Goal: Information Seeking & Learning: Learn about a topic

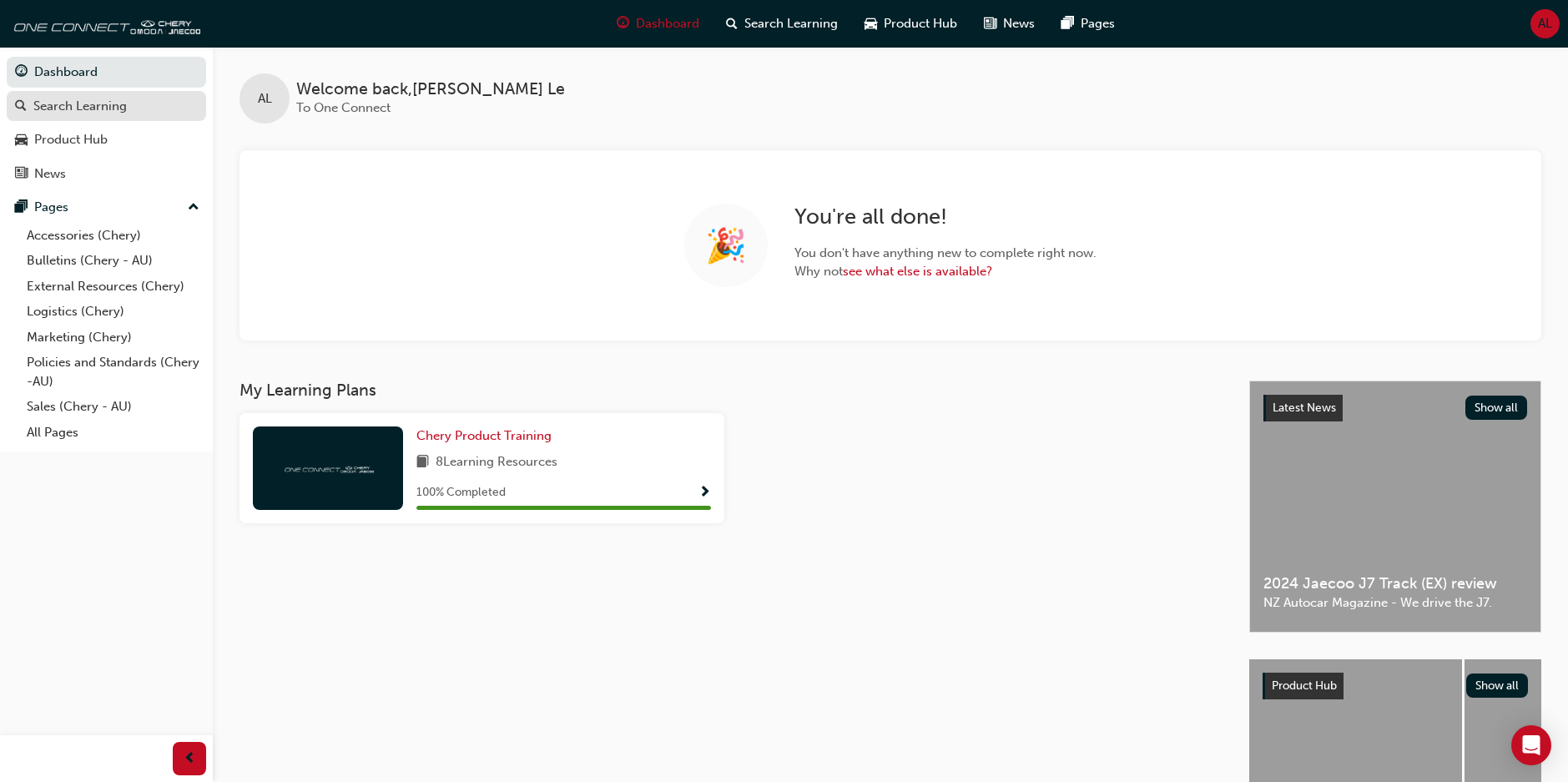
click at [87, 99] on div "Search Learning" at bounding box center [79, 106] width 93 height 19
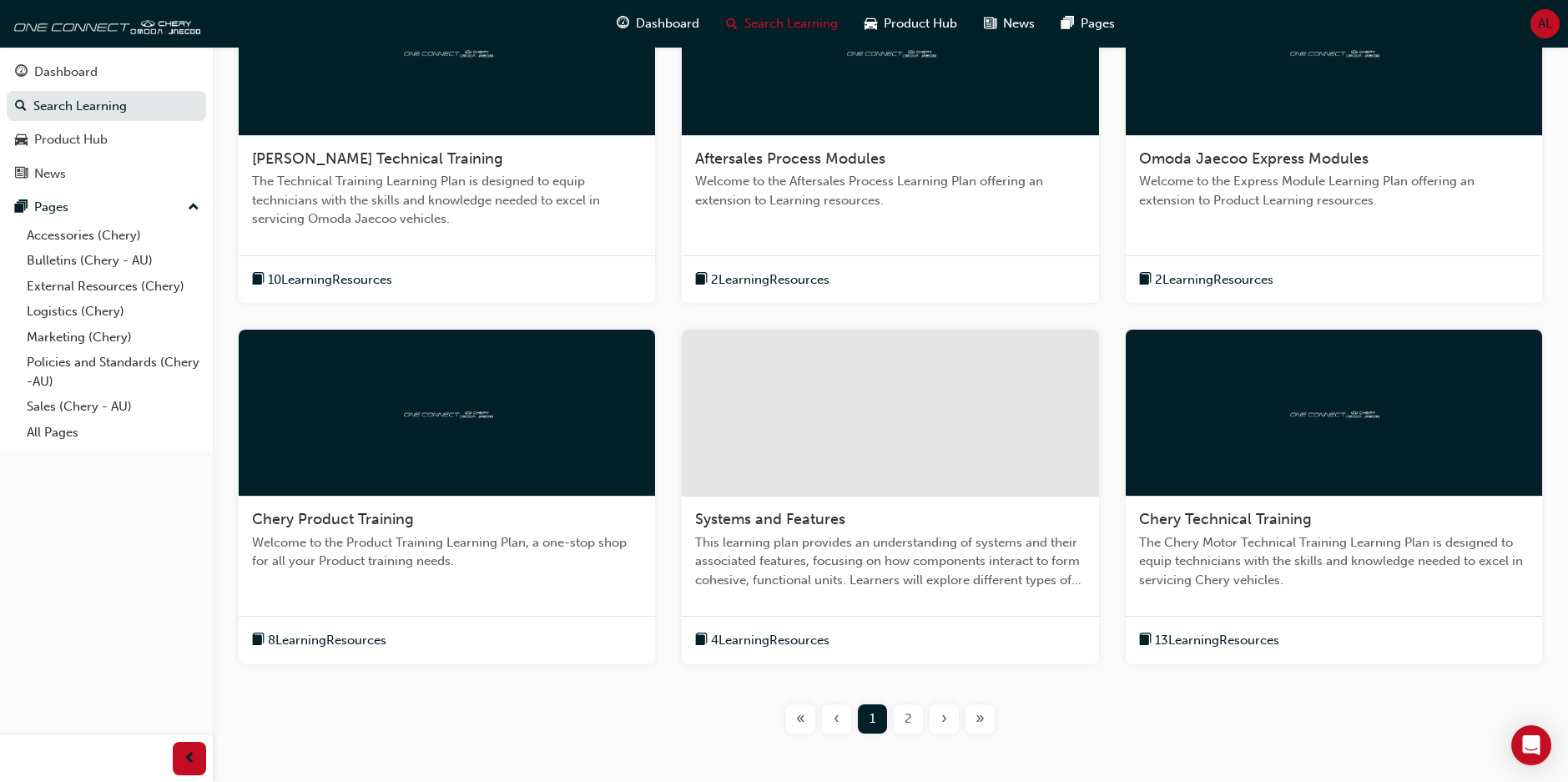
scroll to position [504, 0]
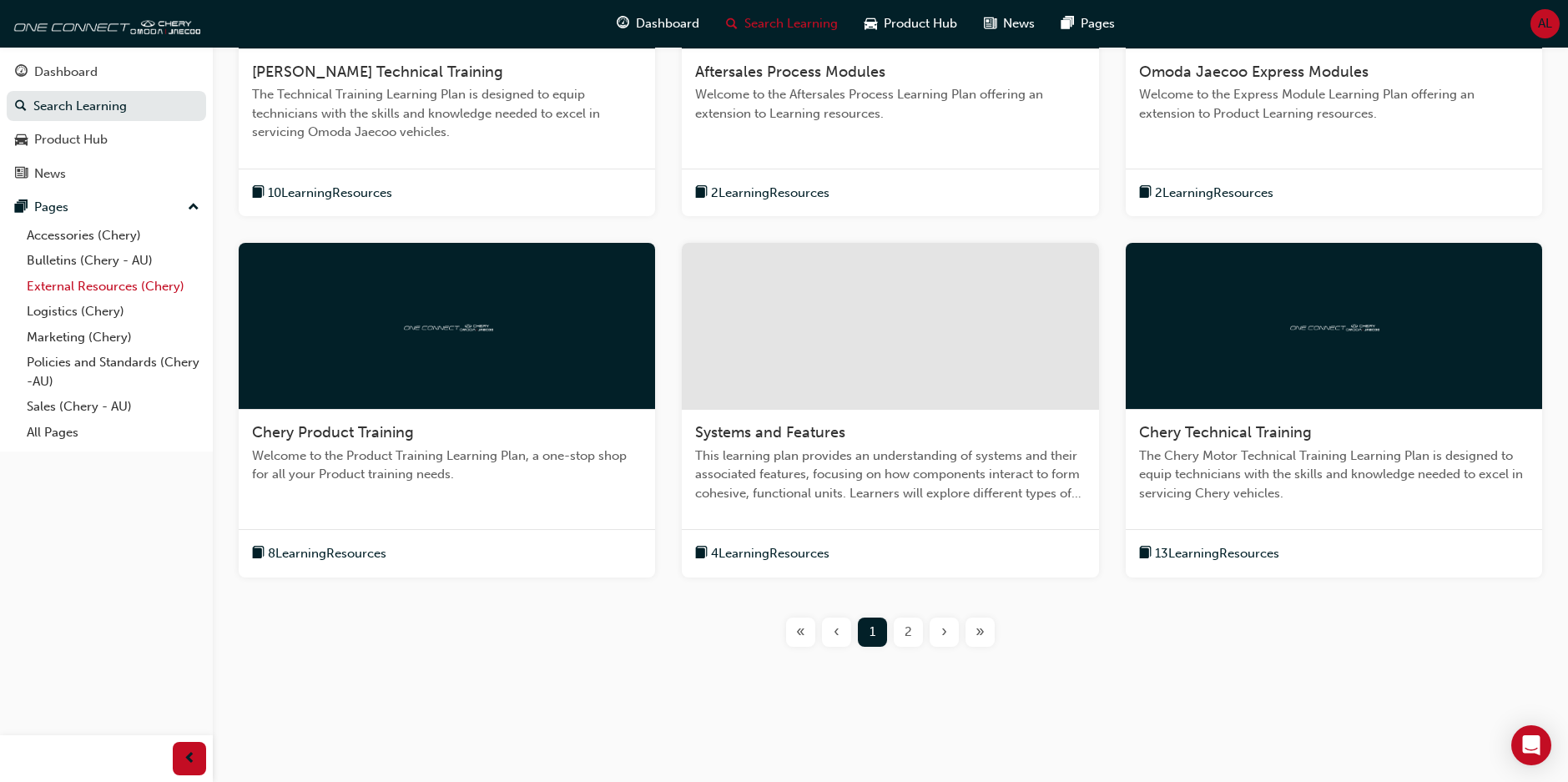
click at [158, 291] on link "External Resources (Chery)" at bounding box center [113, 286] width 186 height 26
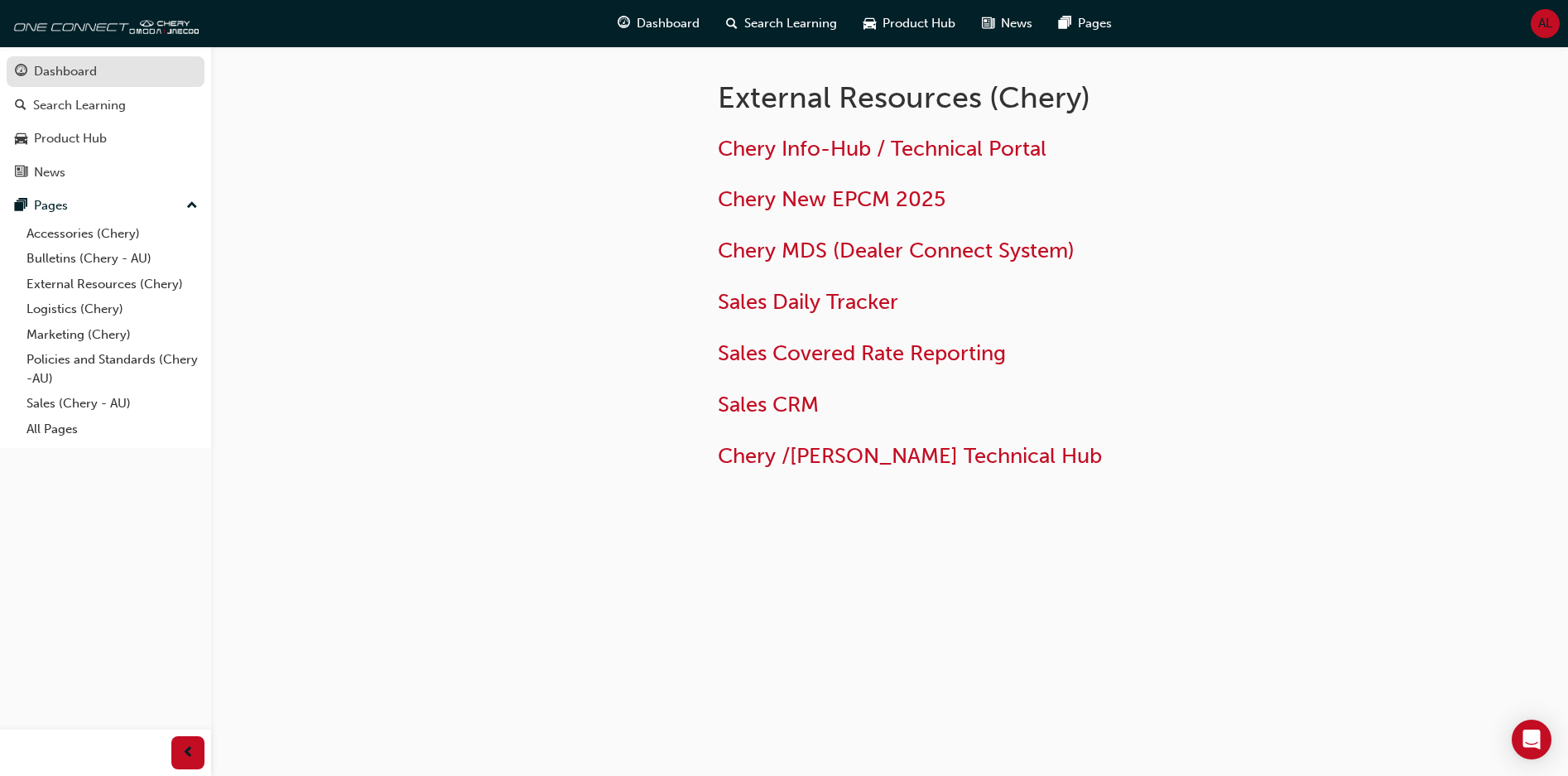
click at [112, 69] on div "Dashboard" at bounding box center [105, 71] width 181 height 21
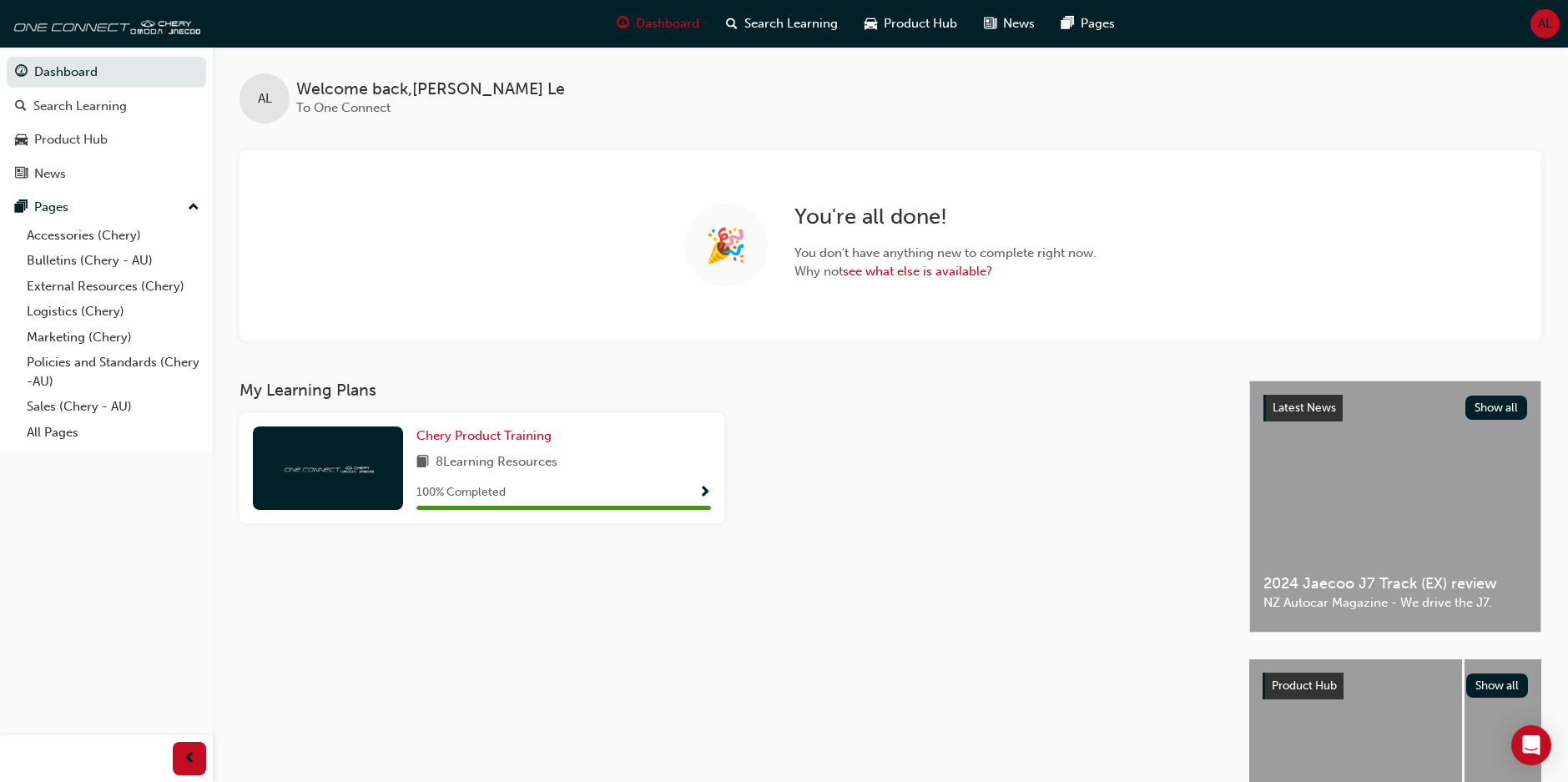
scroll to position [164, 0]
